Goal: Task Accomplishment & Management: Use online tool/utility

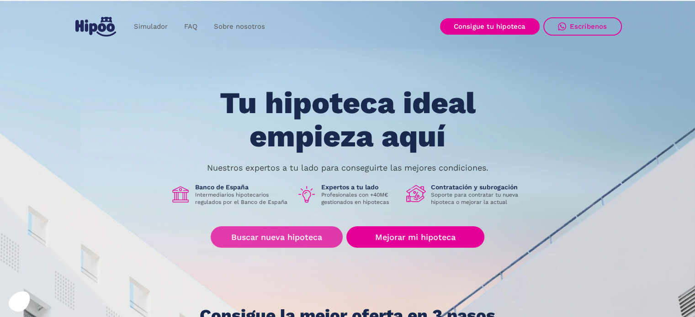
click at [274, 241] on link "Buscar nueva hipoteca" at bounding box center [277, 236] width 132 height 21
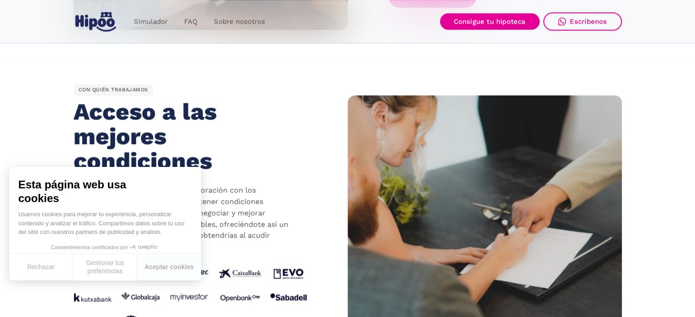
scroll to position [776, 0]
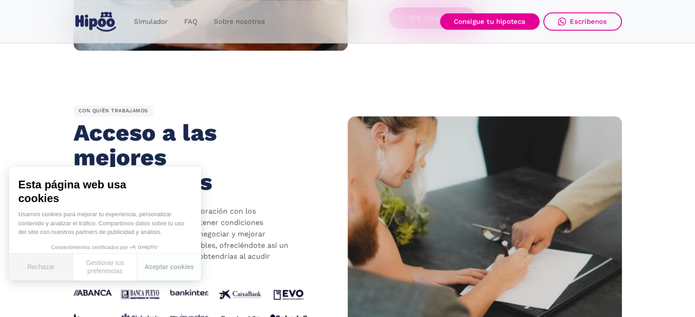
click at [37, 265] on button "Rechazar" at bounding box center [41, 267] width 64 height 27
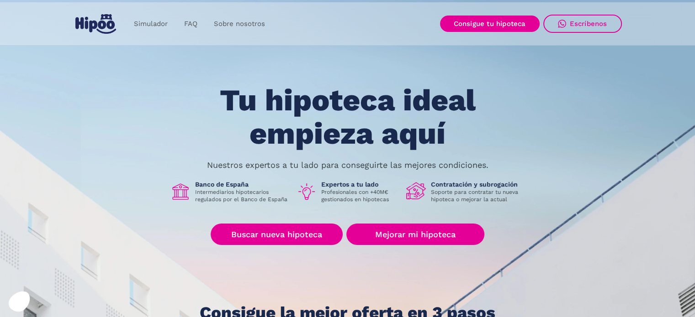
scroll to position [0, 0]
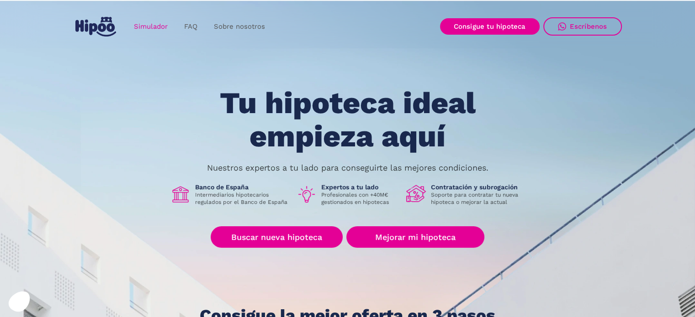
click at [146, 24] on link "Simulador" at bounding box center [151, 27] width 50 height 18
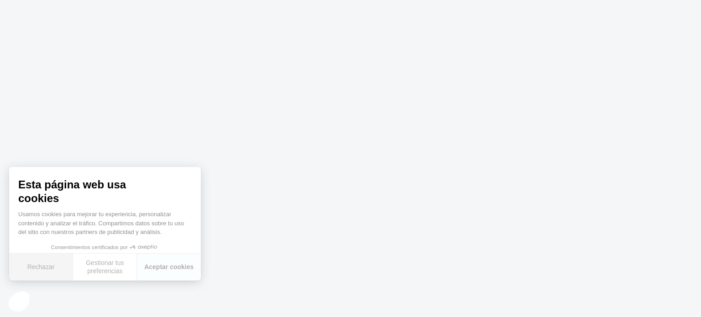
drag, startPoint x: 19, startPoint y: 268, endPoint x: 26, endPoint y: 270, distance: 7.2
click at [26, 270] on button "Rechazar" at bounding box center [41, 267] width 64 height 27
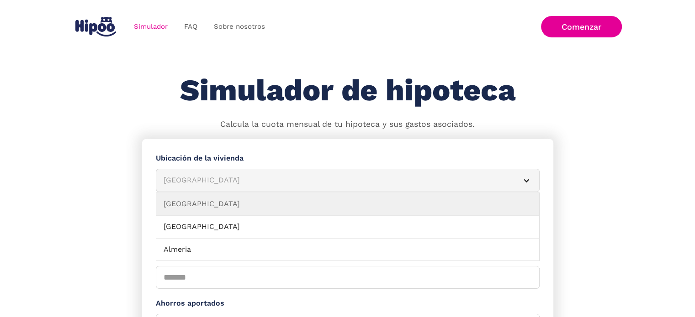
click at [250, 184] on div "Albacete" at bounding box center [336, 180] width 346 height 11
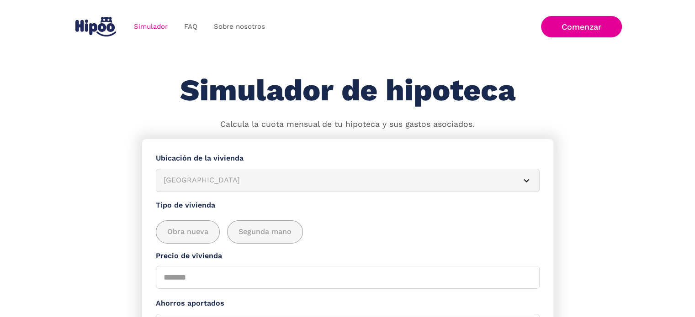
click at [248, 181] on div "Albacete" at bounding box center [336, 180] width 346 height 11
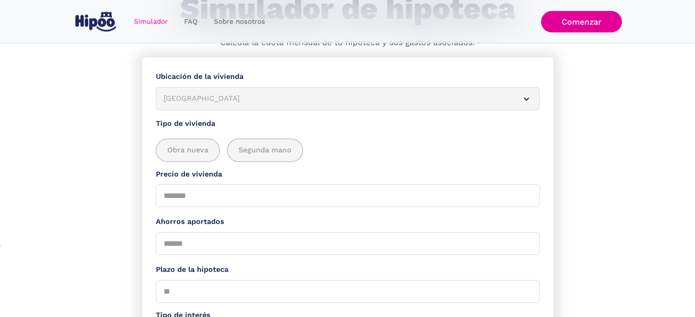
scroll to position [91, 0]
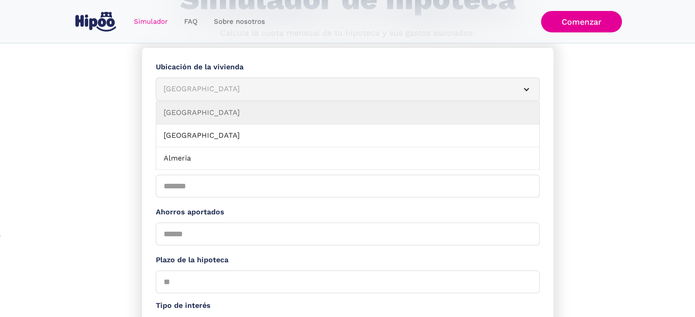
click at [438, 93] on div "Albacete" at bounding box center [336, 89] width 346 height 11
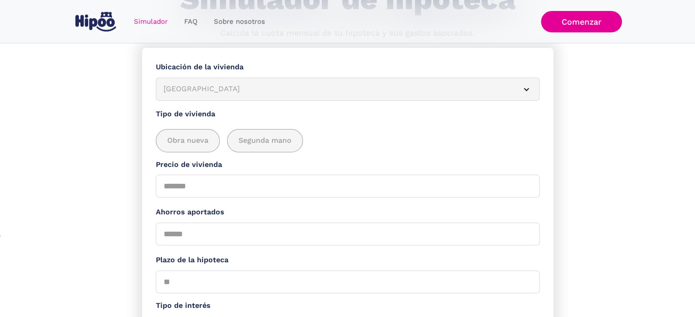
click at [437, 93] on div "Albacete" at bounding box center [336, 89] width 346 height 11
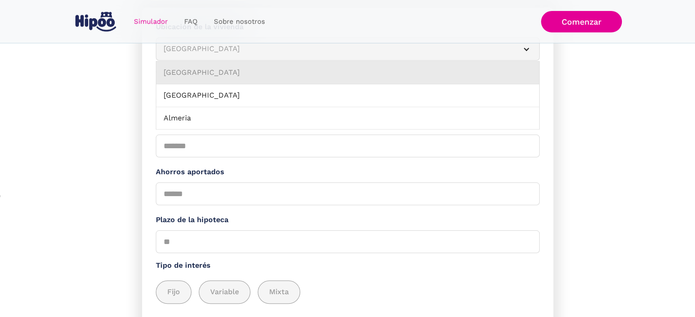
scroll to position [137, 0]
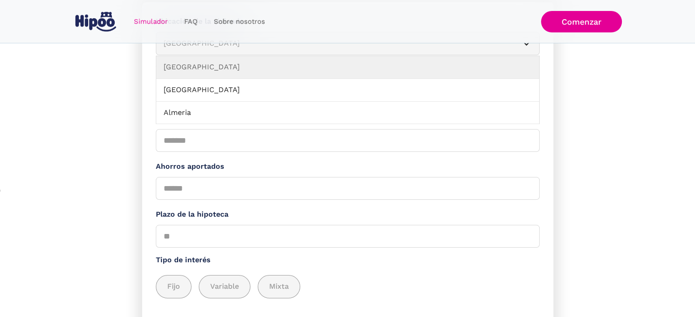
click at [528, 53] on article "Albacete" at bounding box center [348, 43] width 384 height 23
click at [530, 49] on article "Albacete" at bounding box center [348, 43] width 384 height 23
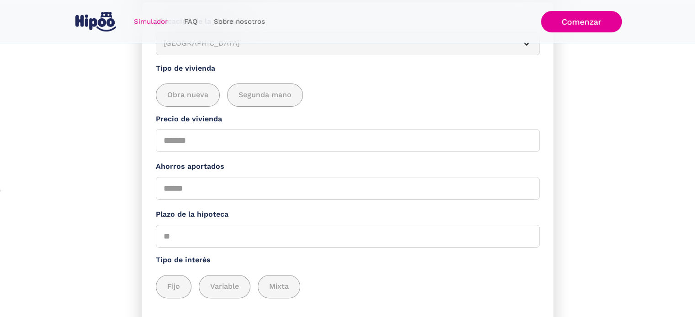
click at [530, 49] on article "Albacete" at bounding box center [348, 43] width 384 height 23
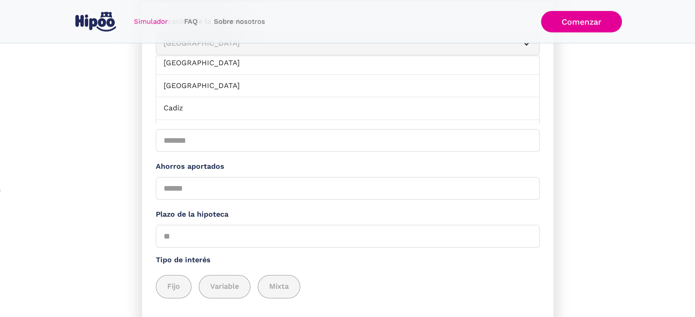
scroll to position [177, 0]
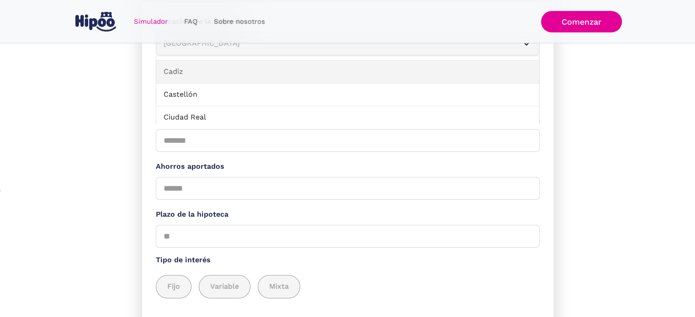
click at [242, 68] on link "Cadiz" at bounding box center [347, 72] width 383 height 23
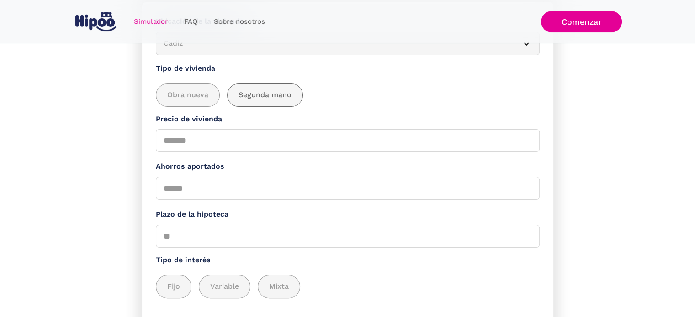
click at [248, 96] on span "Segunda mano" at bounding box center [264, 95] width 53 height 11
click at [177, 141] on input "Precio de vivienda" at bounding box center [348, 140] width 384 height 23
type input "******"
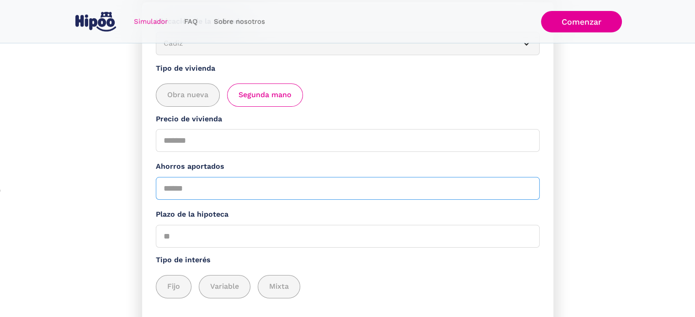
click at [212, 194] on input "Ahorros aportados" at bounding box center [348, 188] width 384 height 23
type input "****"
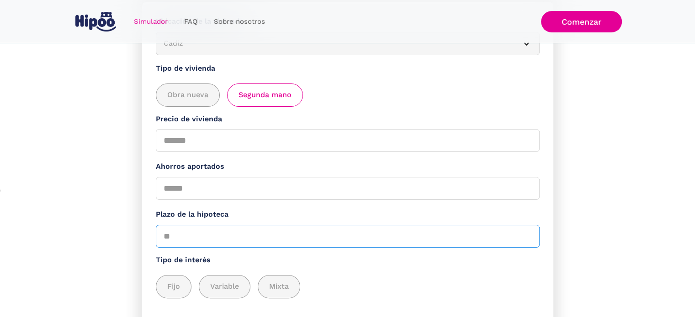
click at [190, 233] on input "Plazo de la hipoteca" at bounding box center [348, 236] width 384 height 23
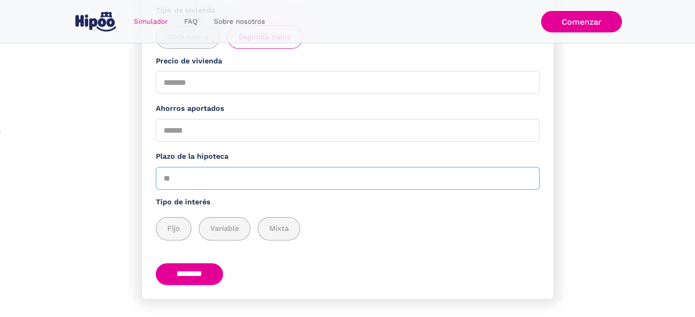
scroll to position [210, 0]
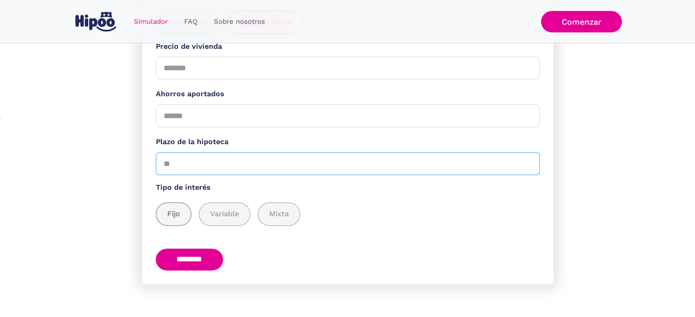
type input "**"
click at [164, 215] on div "add_description_here" at bounding box center [173, 214] width 35 height 22
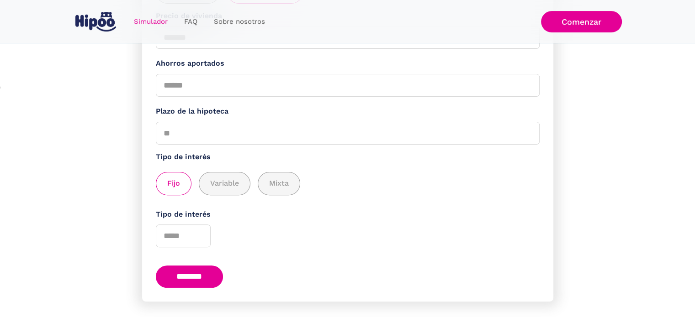
scroll to position [258, 0]
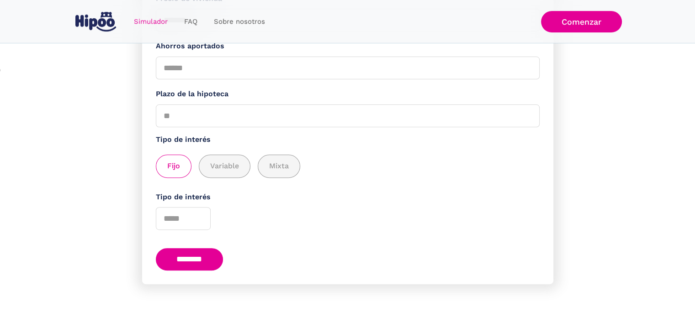
click at [195, 253] on input "********" at bounding box center [190, 259] width 68 height 22
type input "*"
click at [200, 213] on input "*" at bounding box center [183, 218] width 55 height 23
click at [185, 257] on input "********" at bounding box center [190, 259] width 68 height 22
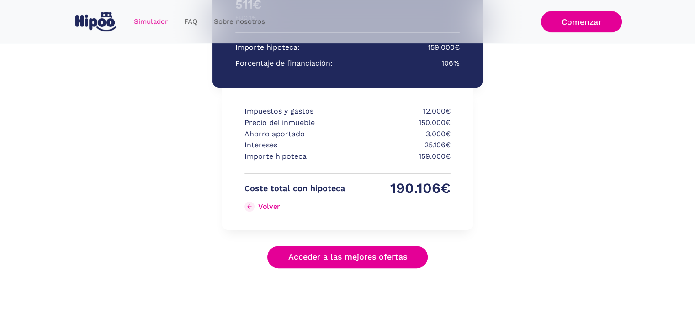
scroll to position [222, 0]
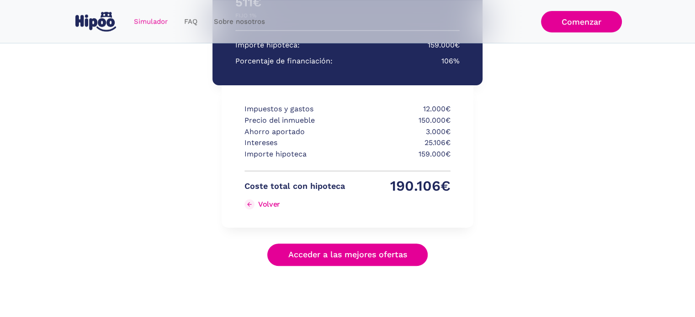
click at [328, 259] on link "Acceder a las mejores ofertas" at bounding box center [347, 255] width 161 height 22
